Goal: Task Accomplishment & Management: Use online tool/utility

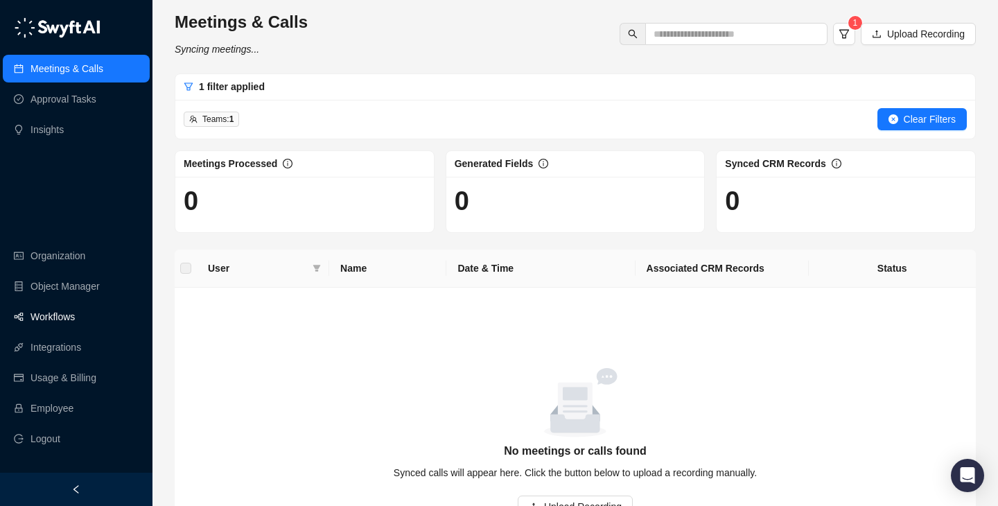
click at [75, 326] on link "Workflows" at bounding box center [52, 317] width 44 height 28
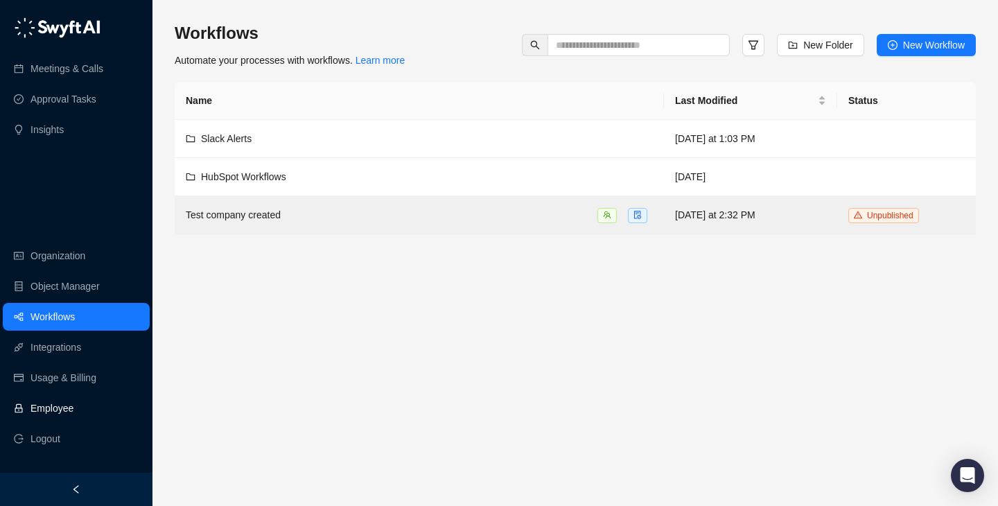
click at [73, 396] on link "Employee" at bounding box center [51, 408] width 43 height 28
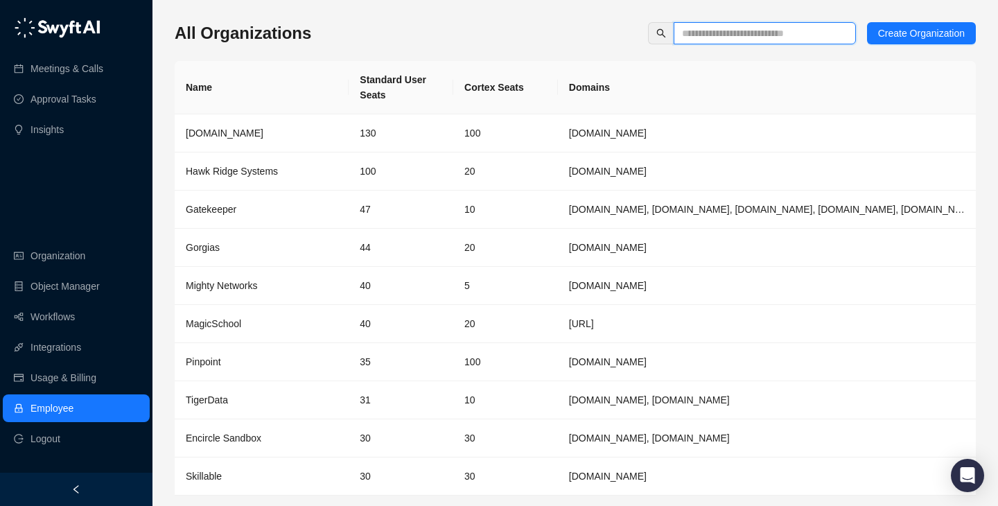
click at [728, 34] on input "text" at bounding box center [759, 33] width 155 height 15
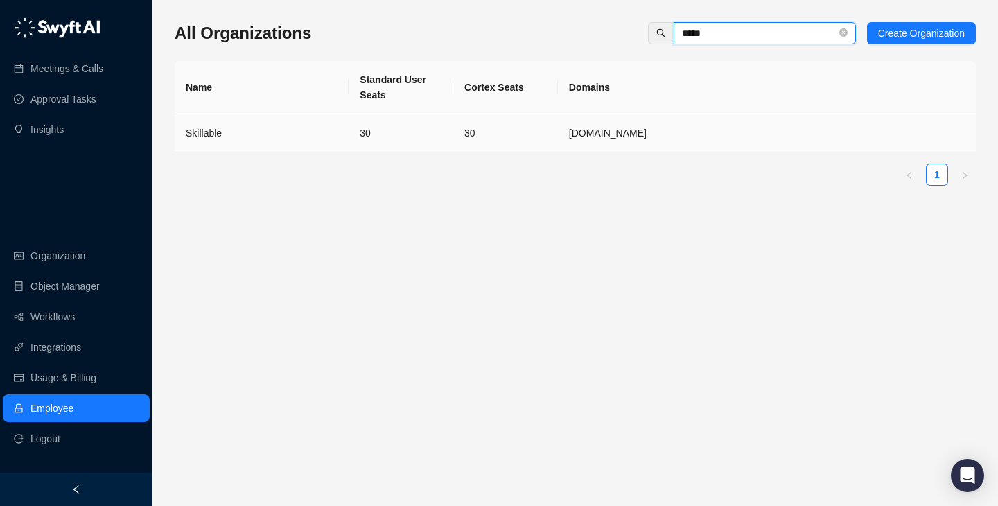
type input "*****"
click at [283, 141] on td "Skillable" at bounding box center [262, 133] width 174 height 38
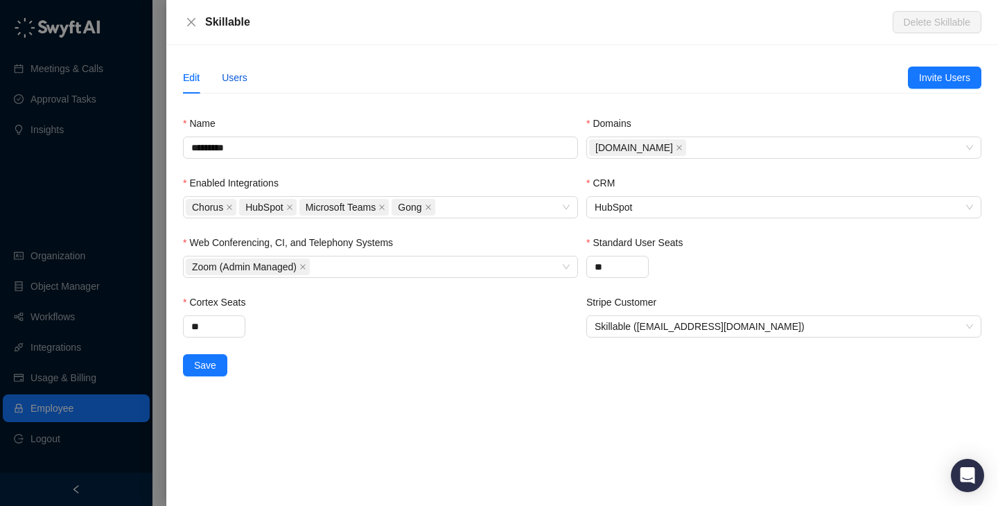
click at [238, 80] on div "Users" at bounding box center [235, 77] width 26 height 15
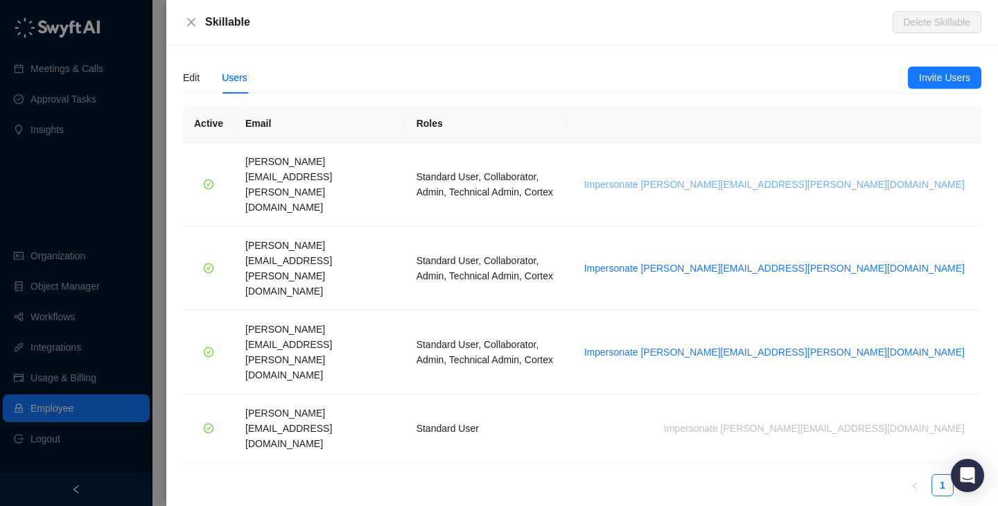
click at [886, 177] on span "Impersonate brian.olsen@skillable.com" at bounding box center [774, 184] width 380 height 15
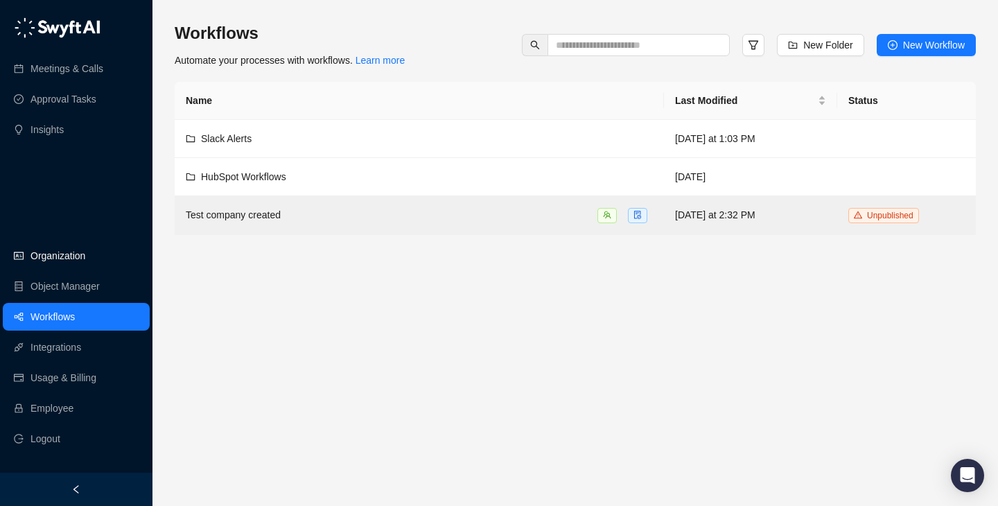
click at [85, 260] on link "Organization" at bounding box center [57, 256] width 55 height 28
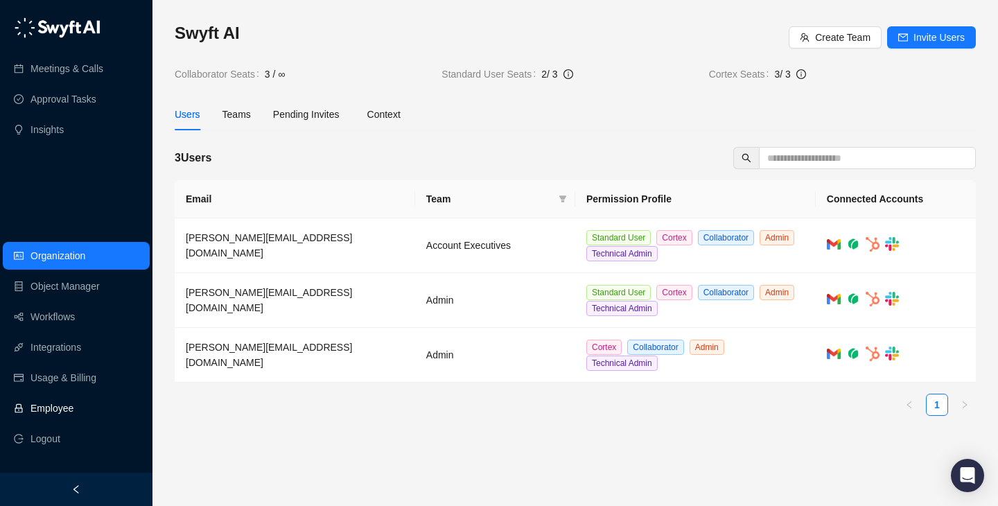
click at [73, 408] on link "Employee" at bounding box center [51, 408] width 43 height 28
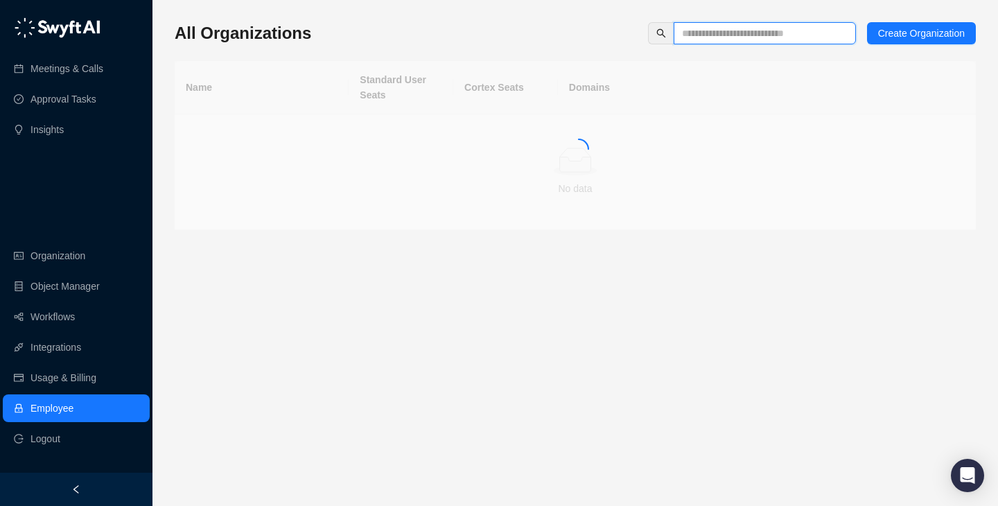
click at [733, 35] on input "text" at bounding box center [759, 33] width 155 height 15
type input "*"
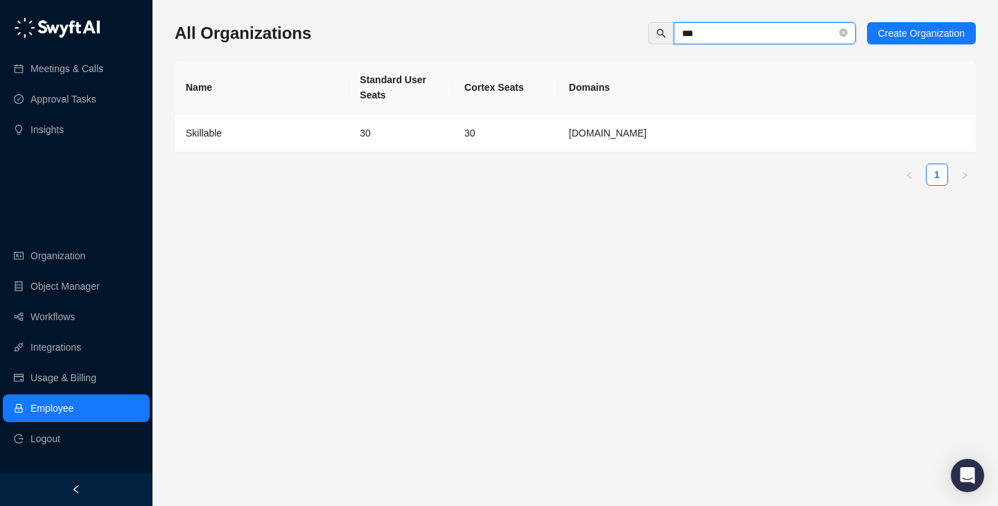
type input "***"
click at [226, 133] on div "Skillable" at bounding box center [262, 132] width 152 height 15
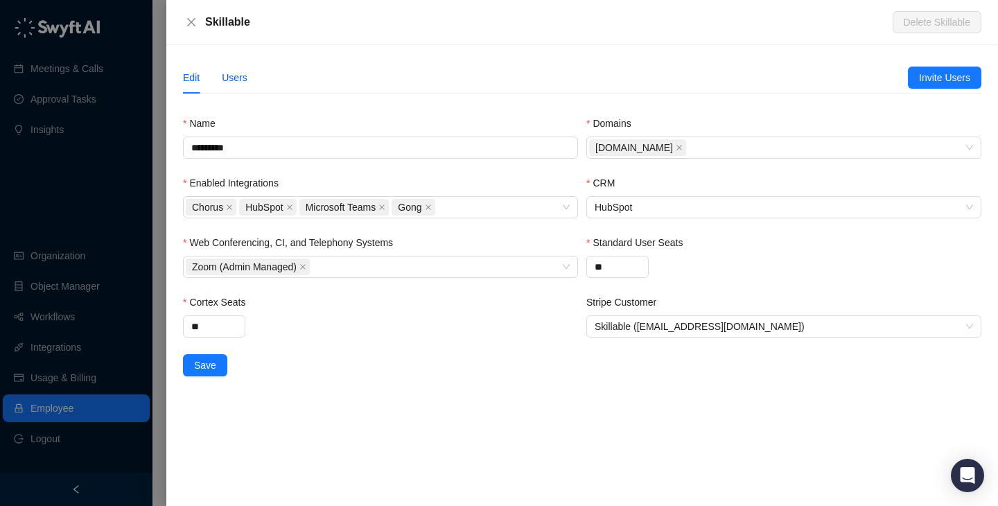
click at [231, 82] on div "Users" at bounding box center [235, 77] width 26 height 15
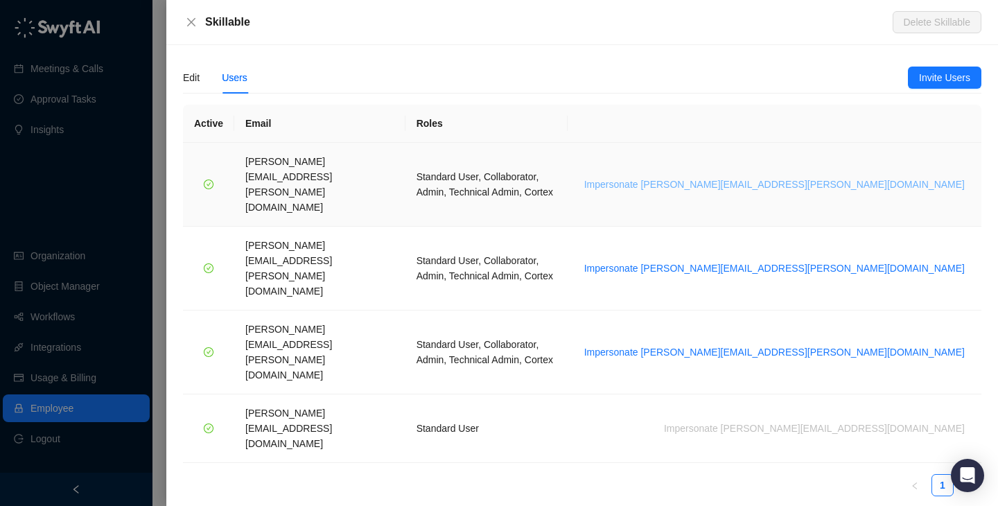
click at [848, 177] on span "Impersonate [PERSON_NAME][EMAIL_ADDRESS][PERSON_NAME][DOMAIN_NAME]" at bounding box center [774, 184] width 380 height 15
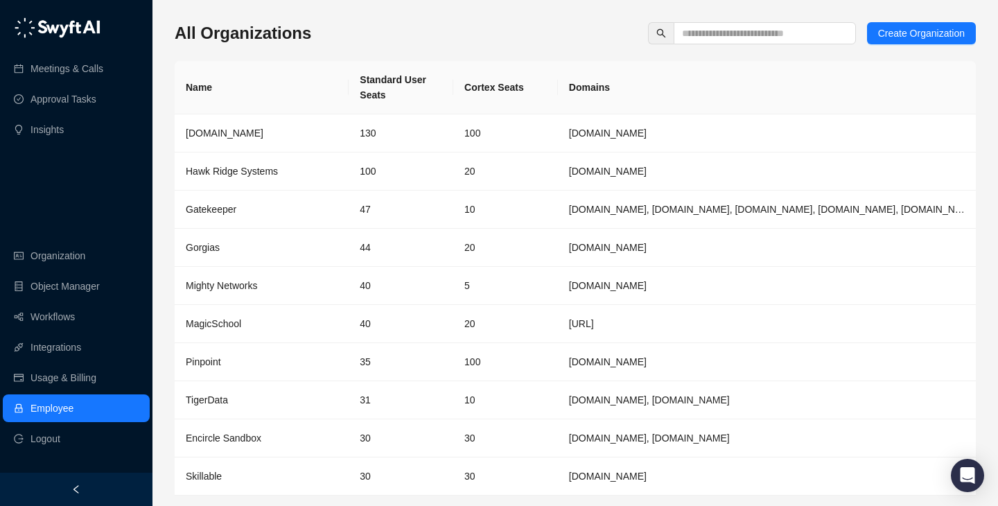
click at [135, 187] on div "Meetings & Calls Approval Tasks Insights Organization Object Manager Workflows …" at bounding box center [76, 236] width 152 height 473
click at [75, 314] on link "Workflows" at bounding box center [52, 317] width 44 height 28
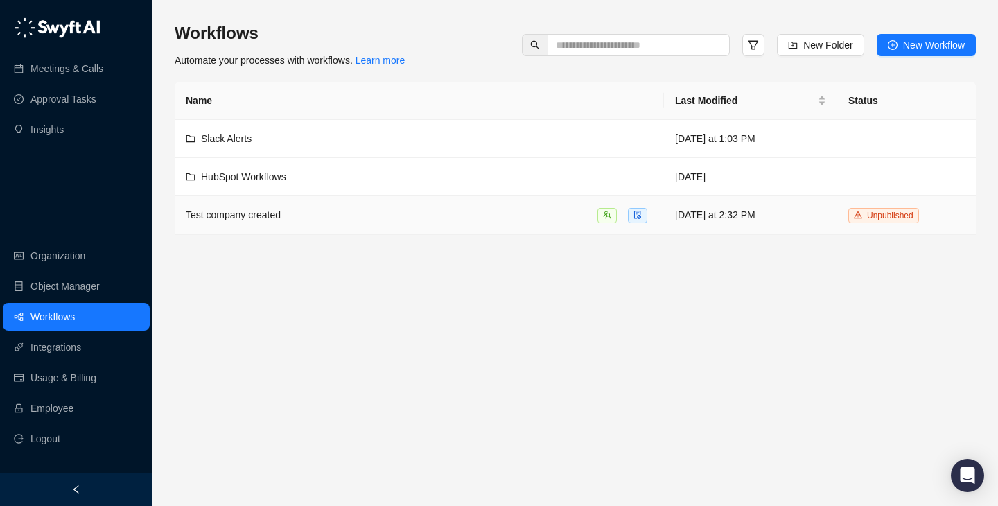
click at [438, 226] on td "Test company created" at bounding box center [419, 215] width 489 height 39
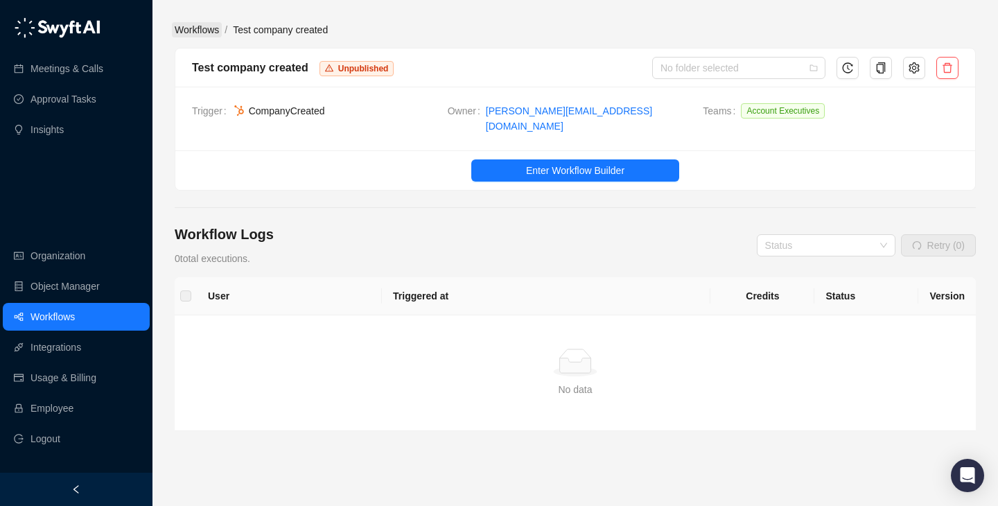
click at [200, 32] on link "Workflows" at bounding box center [197, 29] width 50 height 15
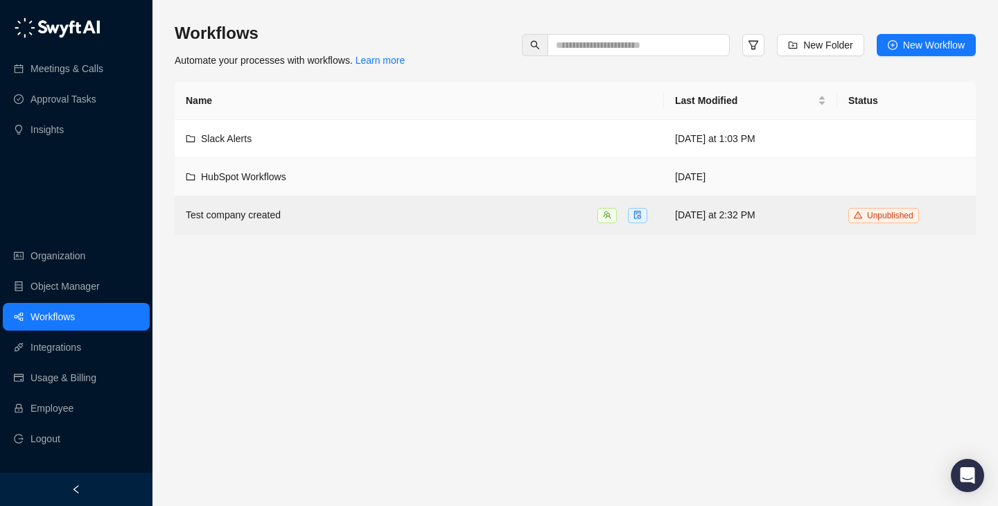
click at [359, 183] on div "HubSpot Workflows" at bounding box center [419, 176] width 467 height 15
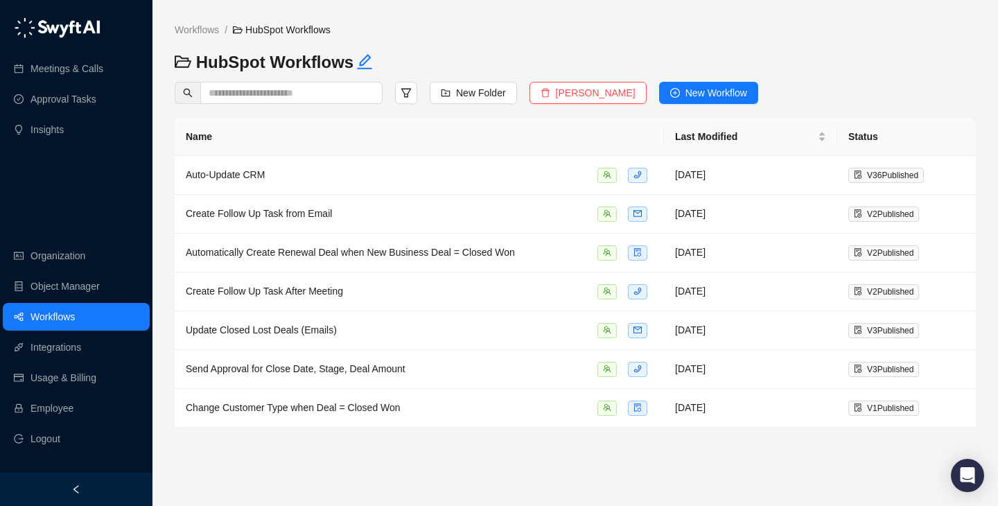
click at [196, 15] on div "Workflows / HubSpot Workflows HubSpot Workflows New Folder Delete Folder New Wo…" at bounding box center [575, 253] width 801 height 484
click at [200, 35] on link "Workflows" at bounding box center [197, 29] width 50 height 15
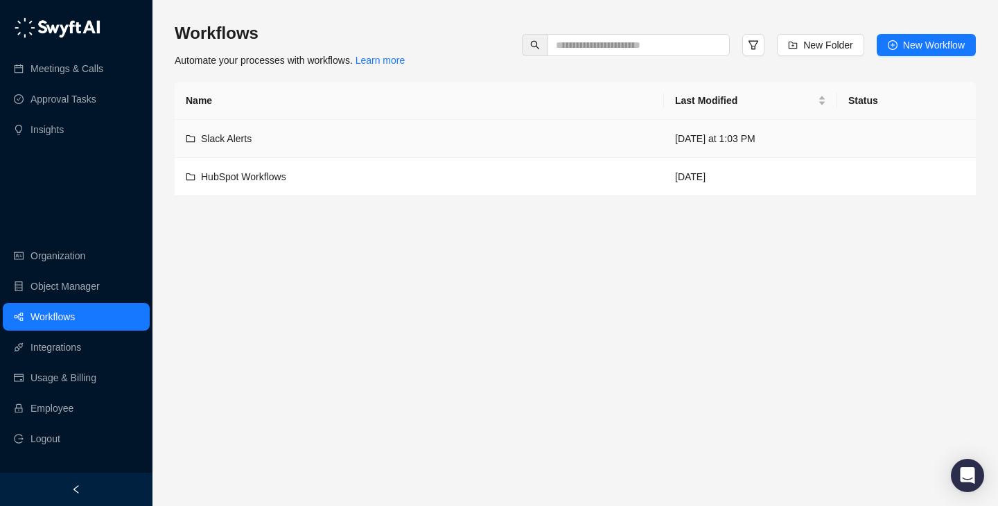
click at [391, 135] on div "Slack Alerts" at bounding box center [419, 138] width 467 height 15
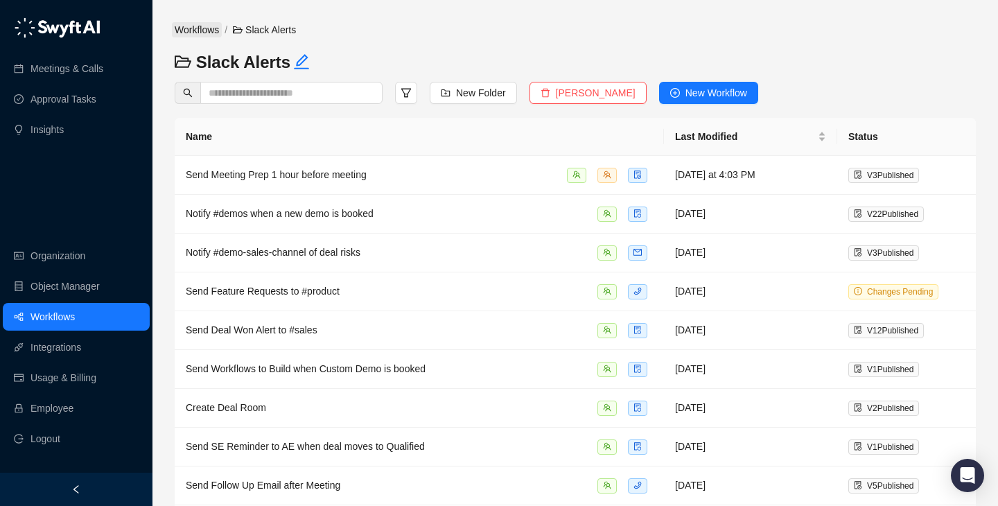
click at [183, 28] on link "Workflows" at bounding box center [197, 29] width 50 height 15
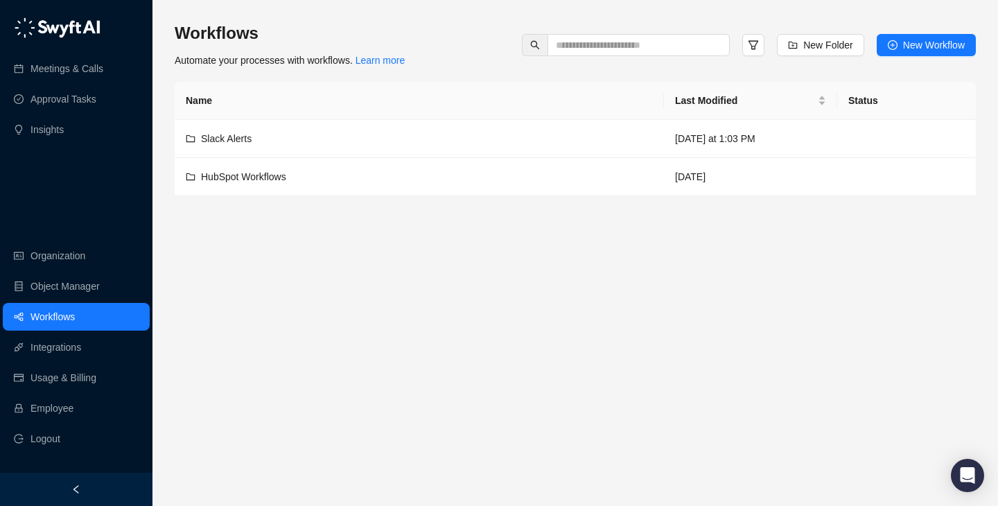
click at [482, 374] on main "Workflows Automate your processes with workflows. Learn more New Folder New Wor…" at bounding box center [575, 258] width 801 height 473
click at [73, 403] on link "Employee" at bounding box center [51, 408] width 43 height 28
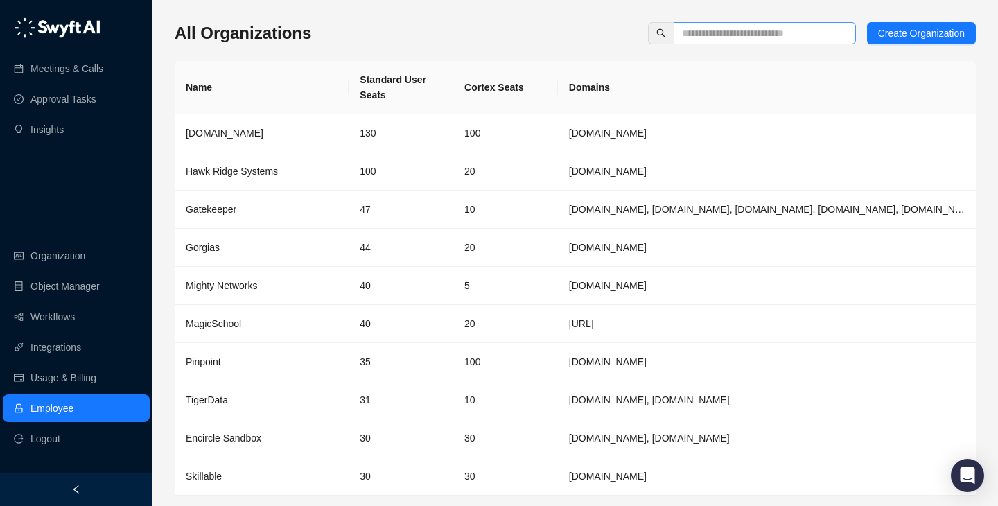
click at [724, 24] on span at bounding box center [765, 33] width 182 height 22
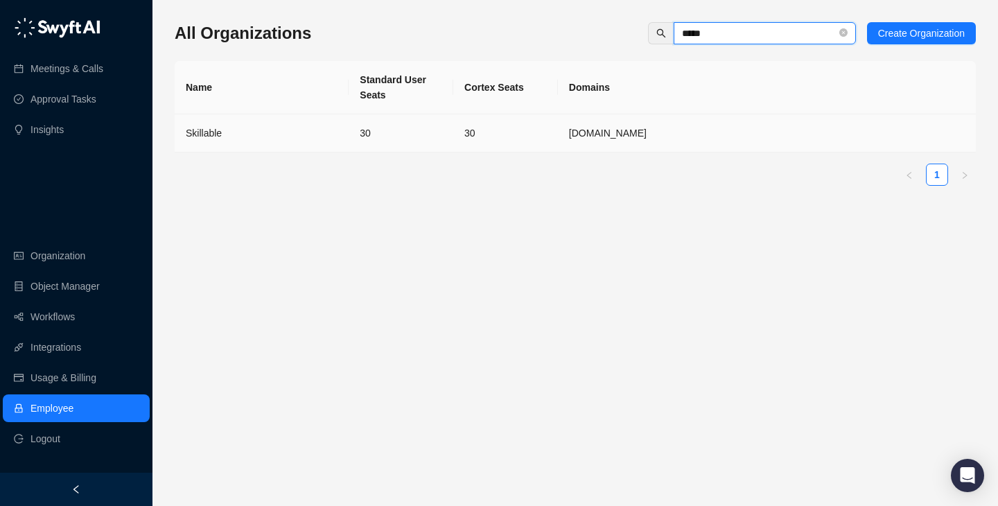
type input "*****"
click at [414, 139] on td "30" at bounding box center [401, 133] width 105 height 38
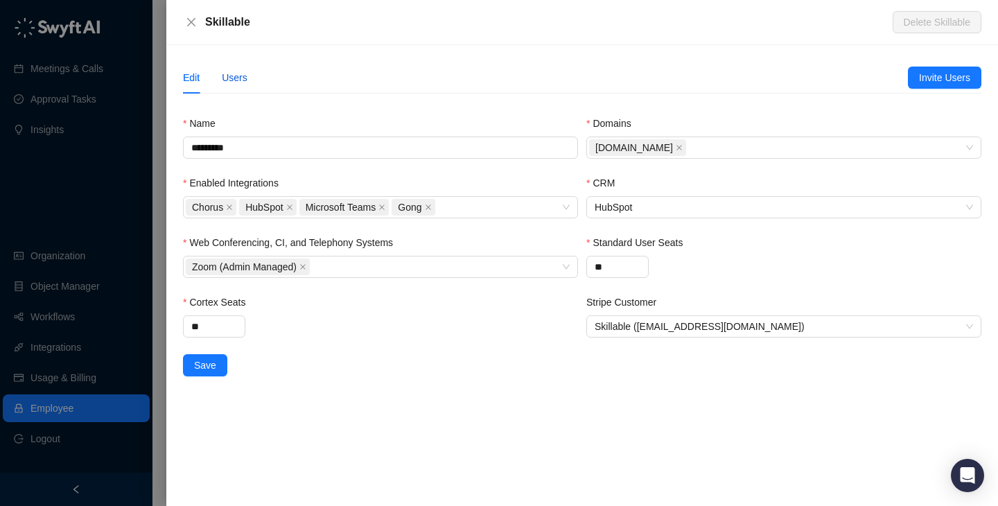
click at [234, 79] on div "Users" at bounding box center [235, 77] width 26 height 15
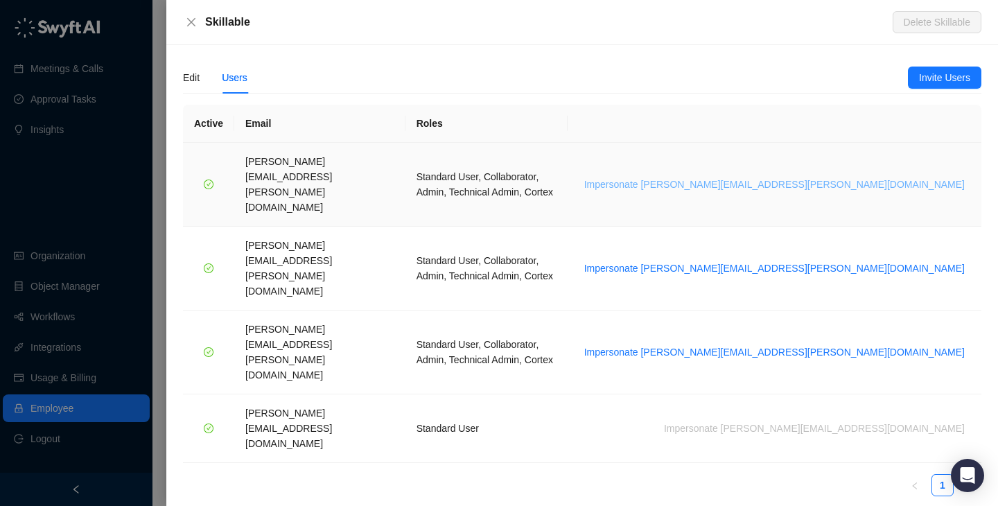
click at [950, 177] on span "Impersonate [PERSON_NAME][EMAIL_ADDRESS][PERSON_NAME][DOMAIN_NAME]" at bounding box center [774, 184] width 380 height 15
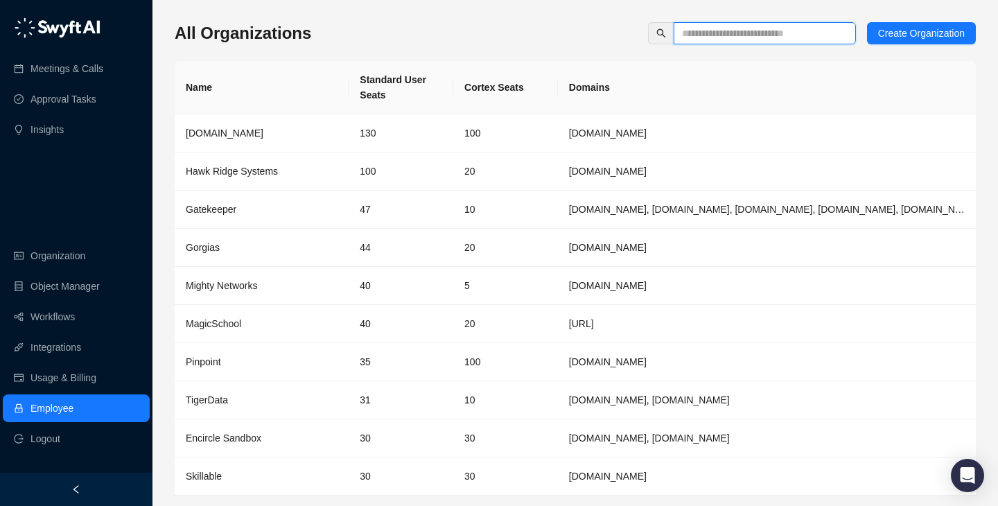
click at [748, 33] on input "text" at bounding box center [759, 33] width 155 height 15
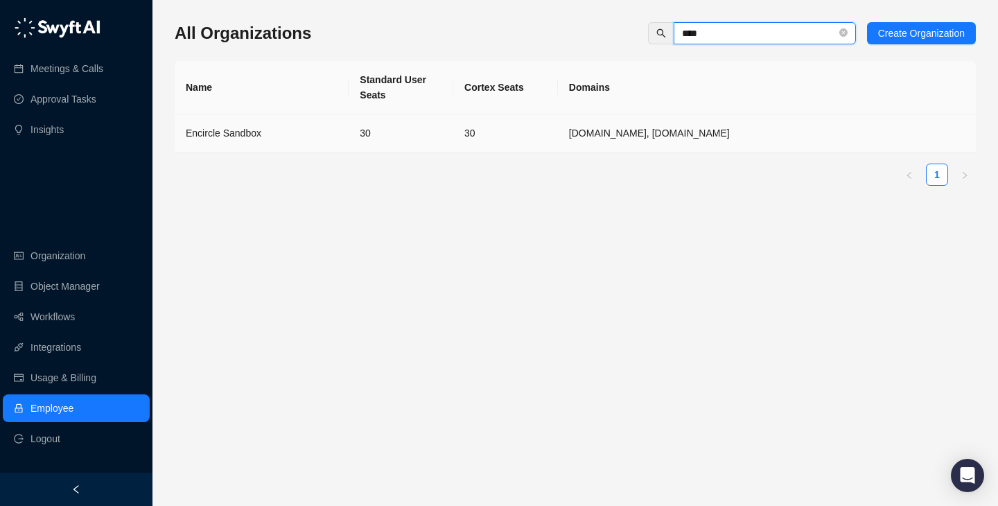
type input "****"
click at [365, 143] on td "30" at bounding box center [401, 133] width 105 height 38
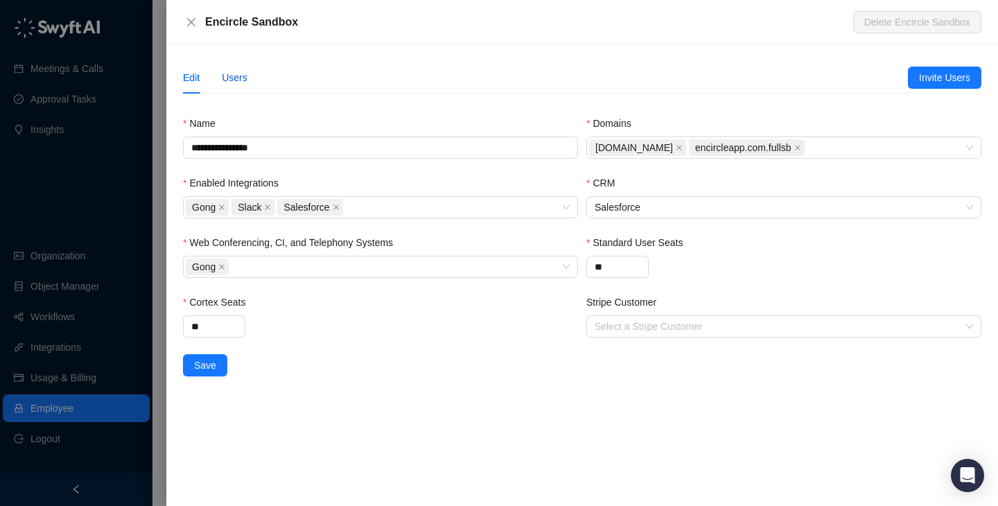
click at [243, 75] on div "Users" at bounding box center [235, 77] width 26 height 15
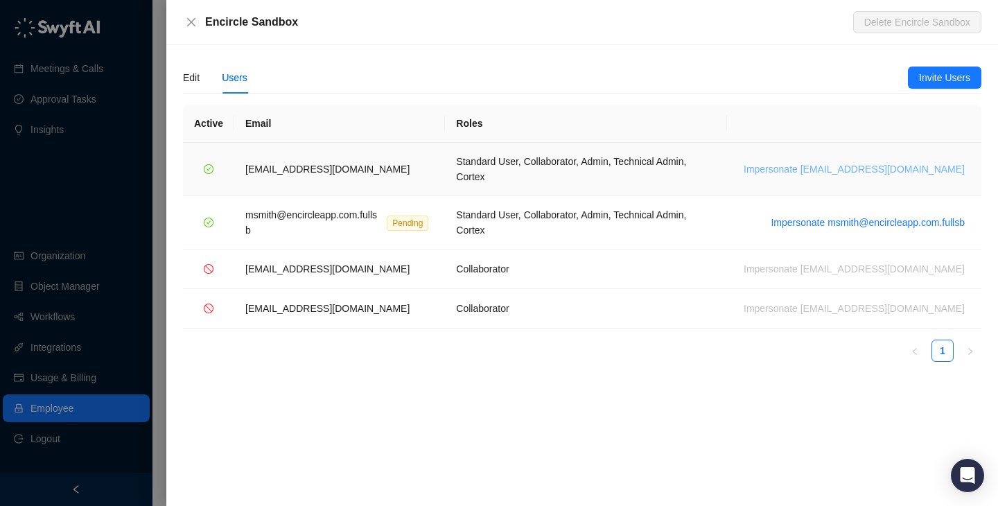
click at [818, 161] on span "Impersonate msmith@encircleapp.com" at bounding box center [854, 168] width 221 height 15
